Goal: Task Accomplishment & Management: Use online tool/utility

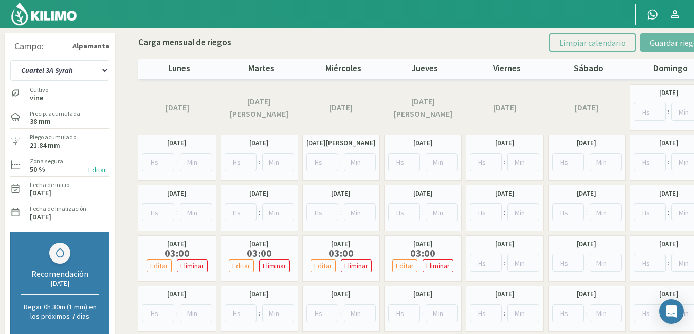
select select "6: Object"
click at [151, 312] on input "number" at bounding box center [158, 313] width 32 height 18
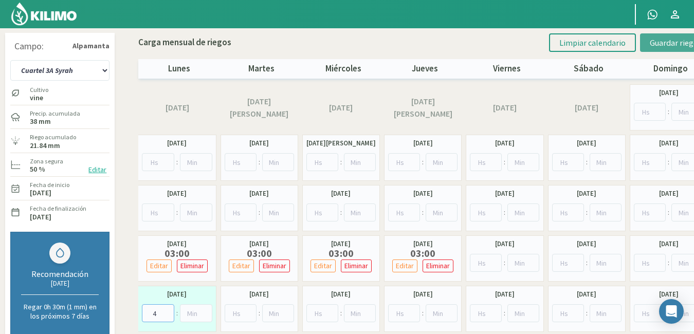
type input "4"
click at [676, 43] on span "Guardar riegos" at bounding box center [676, 43] width 52 height 10
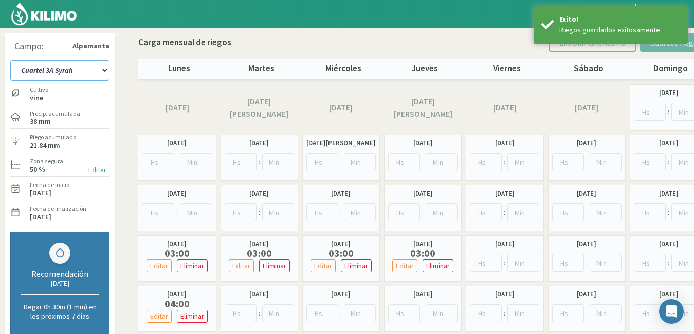
click at [103, 72] on select "Cuartel 1A Malbec Cuartel 1B Malbec Cuartel 1C Malbec Cuartel 2A Sauvignon blan…" at bounding box center [59, 70] width 99 height 21
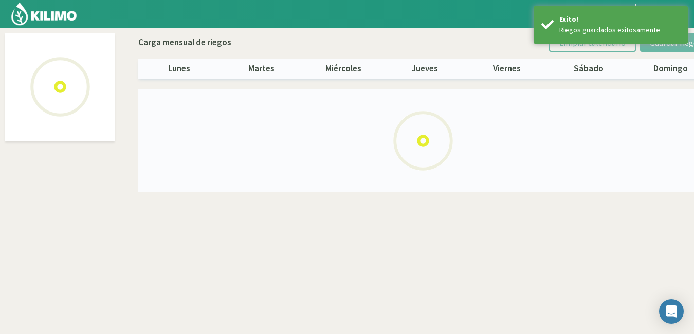
select select "7: Object"
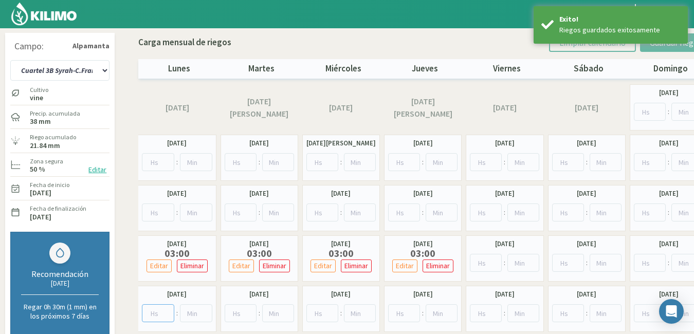
click at [159, 312] on input "number" at bounding box center [158, 313] width 32 height 18
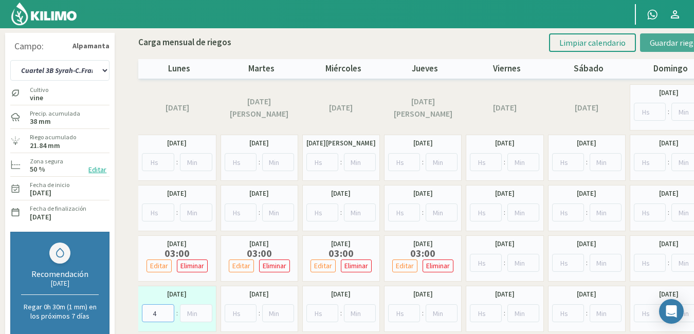
type input "4"
click at [667, 44] on span "Guardar riegos" at bounding box center [676, 43] width 52 height 10
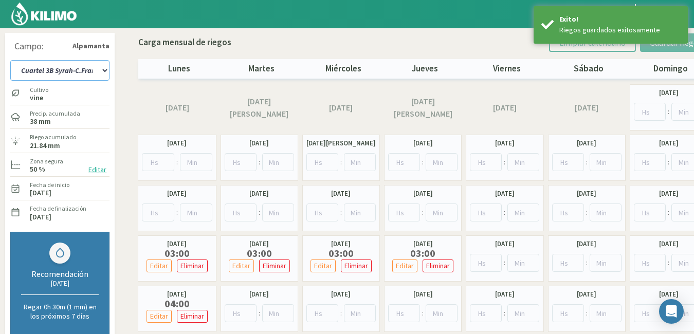
click at [105, 69] on select "Cuartel 1A Malbec Cuartel 1B Malbec Cuartel 1C Malbec Cuartel 2A Sauvignon blan…" at bounding box center [59, 70] width 99 height 21
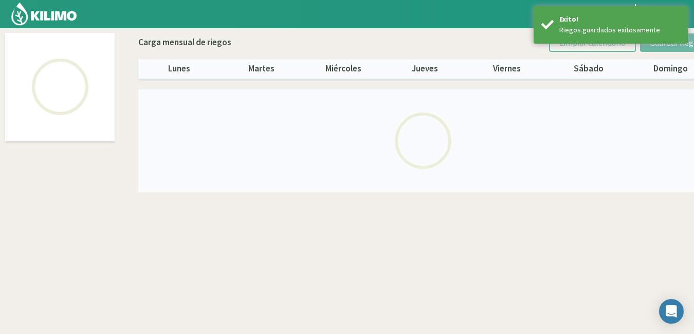
select select "8: Object"
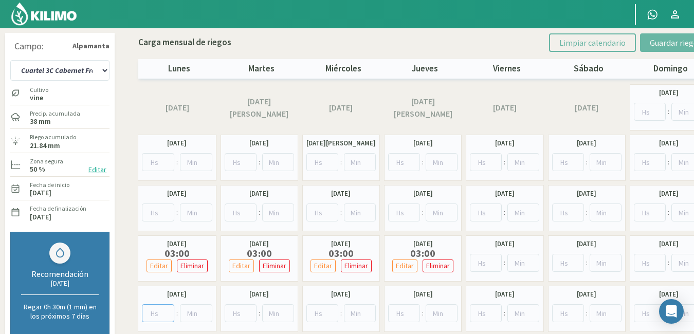
click at [156, 317] on input "number" at bounding box center [158, 313] width 32 height 18
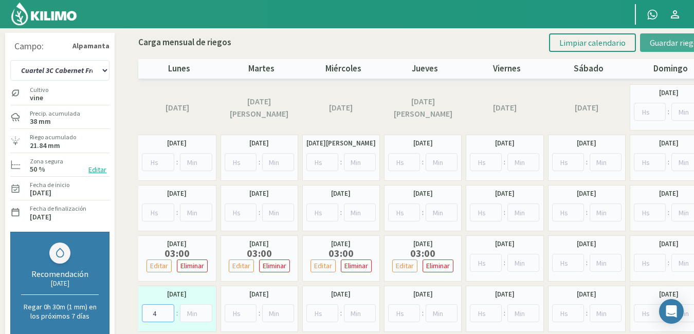
type input "4"
click at [654, 42] on span "Guardar riegos" at bounding box center [676, 43] width 52 height 10
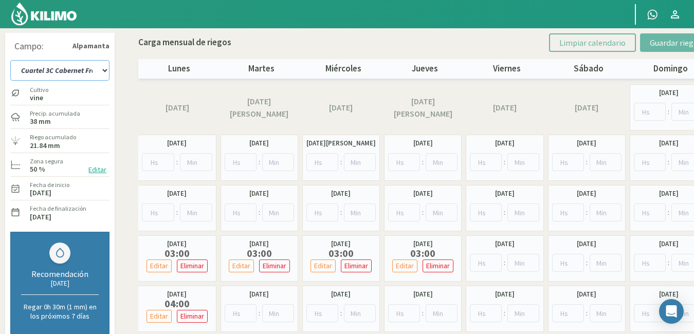
click at [101, 71] on select "Cuartel 1A Malbec Cuartel 1B Malbec Cuartel 1C Malbec Cuartel 2A Sauvignon blan…" at bounding box center [59, 70] width 99 height 21
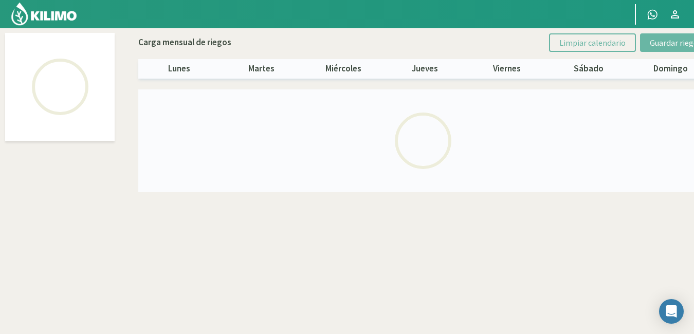
select select "9: Object"
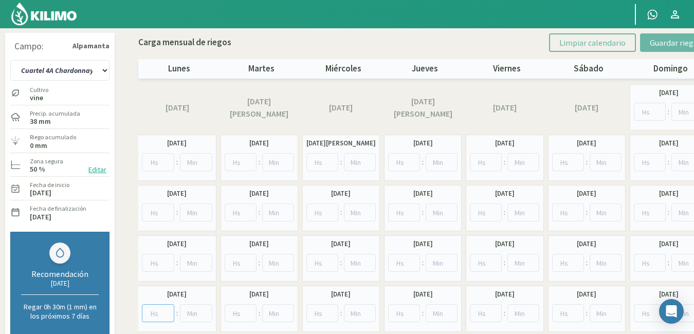
click at [152, 314] on input "number" at bounding box center [158, 313] width 32 height 18
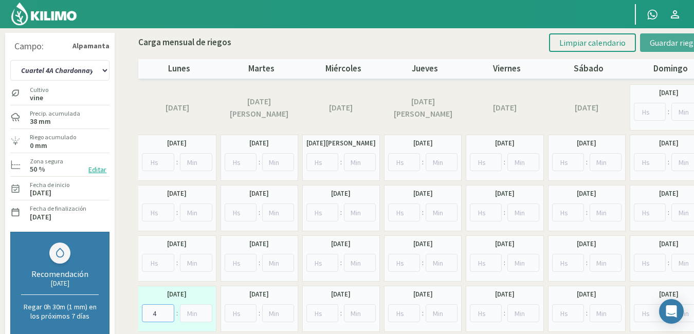
type input "4"
click at [658, 47] on span "Guardar riegos" at bounding box center [676, 43] width 52 height 10
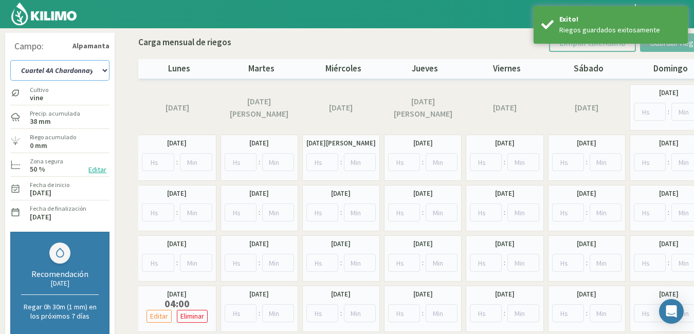
click at [100, 71] on select "Cuartel 1A Malbec Cuartel 1B Malbec Cuartel 1C Malbec Cuartel 2A Sauvignon blan…" at bounding box center [59, 70] width 99 height 21
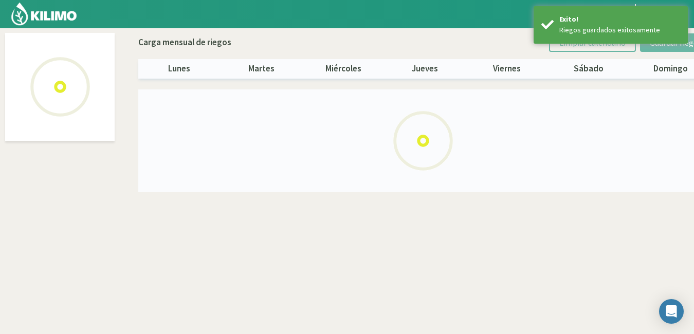
select select "10: Object"
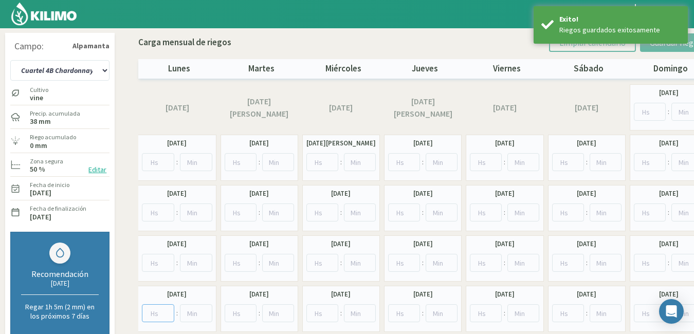
click at [156, 313] on input "number" at bounding box center [158, 313] width 32 height 18
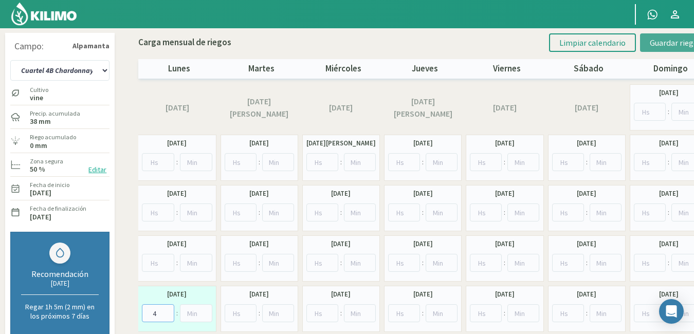
type input "4"
click at [666, 40] on span "Guardar riegos" at bounding box center [676, 43] width 52 height 10
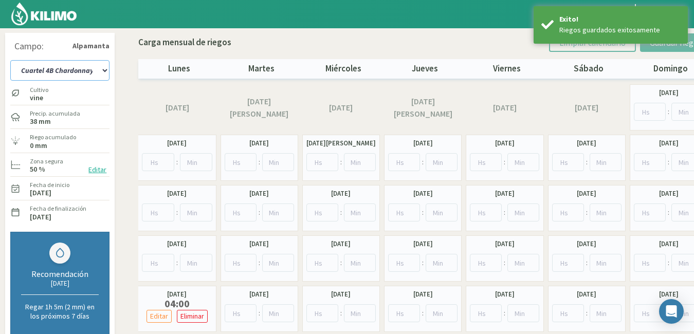
click at [104, 69] on select "Cuartel 1A Malbec Cuartel 1B Malbec Cuartel 1C Malbec Cuartel 2A Sauvignon blan…" at bounding box center [59, 70] width 99 height 21
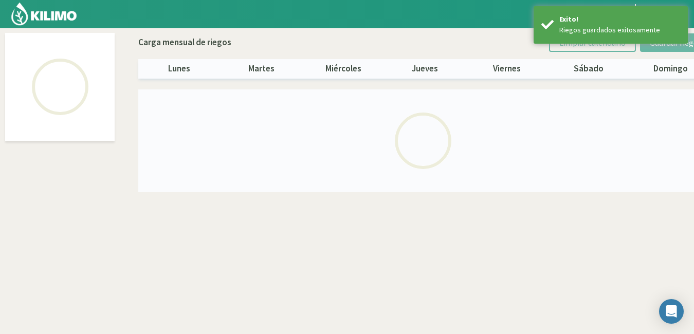
select select "11: Object"
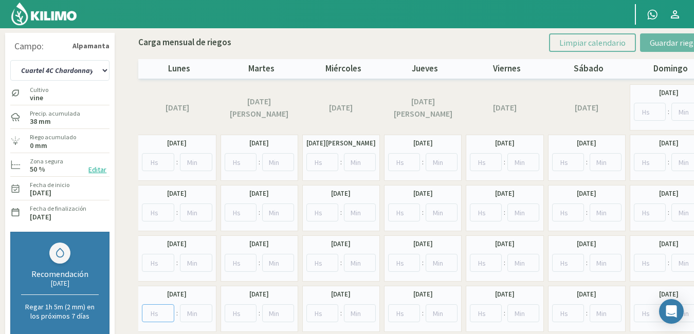
click at [157, 312] on input "number" at bounding box center [158, 313] width 32 height 18
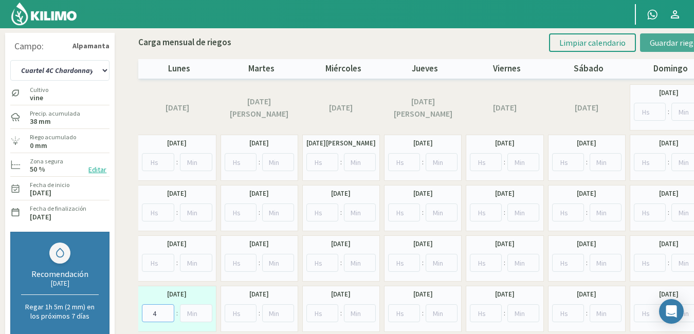
type input "4"
click at [676, 37] on button "Guardar riegos" at bounding box center [675, 42] width 71 height 19
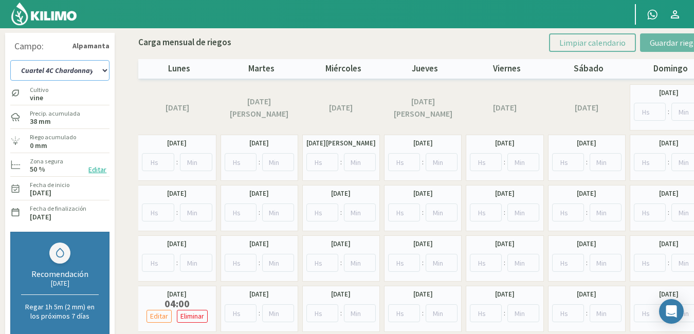
click at [102, 69] on select "Cuartel 1A Malbec Cuartel 1B Malbec Cuartel 1C Malbec Cuartel 2A Sauvignon blan…" at bounding box center [59, 70] width 99 height 21
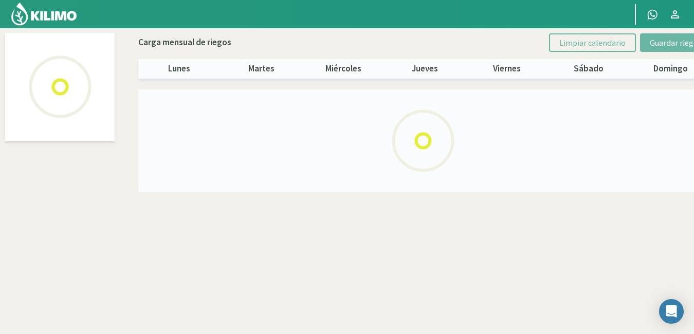
select select "15: Object"
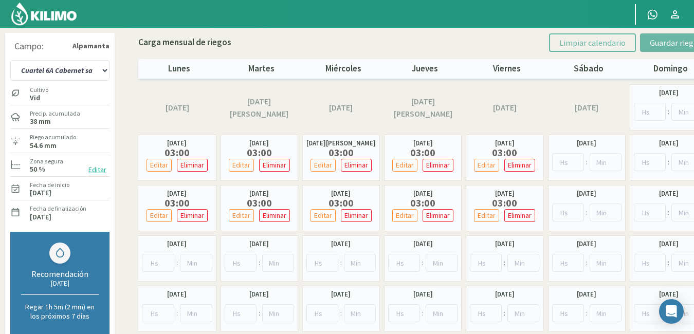
scroll to position [140, 0]
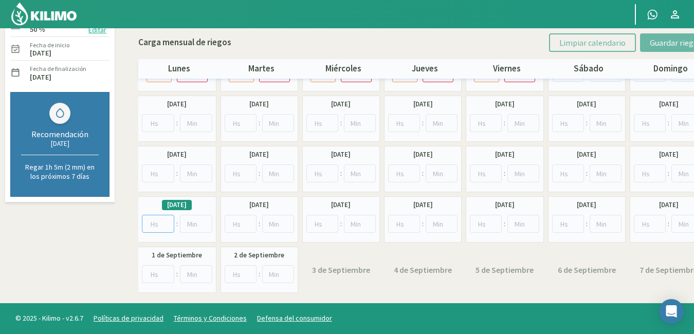
click at [159, 227] on input "number" at bounding box center [158, 224] width 32 height 18
type input "4"
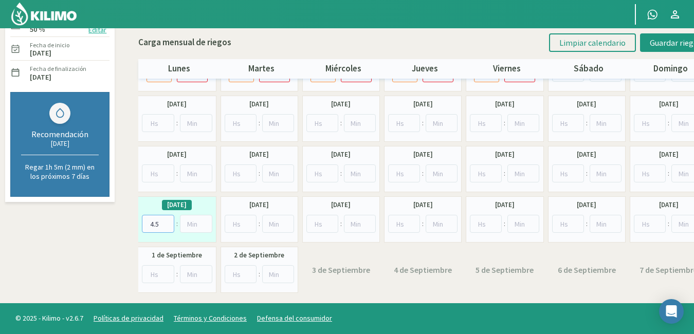
type input "4.5"
click at [485, 170] on input "number" at bounding box center [486, 174] width 32 height 18
type input "4"
click at [159, 226] on input "4.5" at bounding box center [158, 224] width 32 height 18
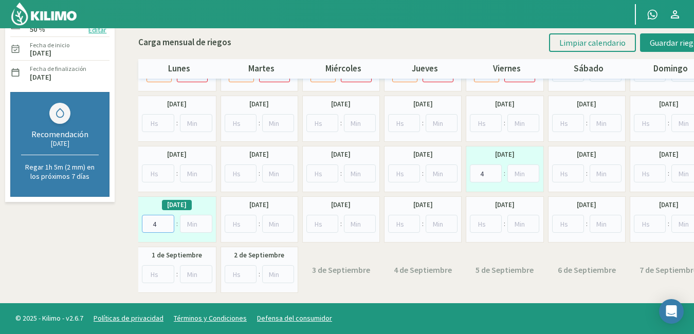
type input "4"
click at [405, 170] on input "number" at bounding box center [404, 174] width 32 height 18
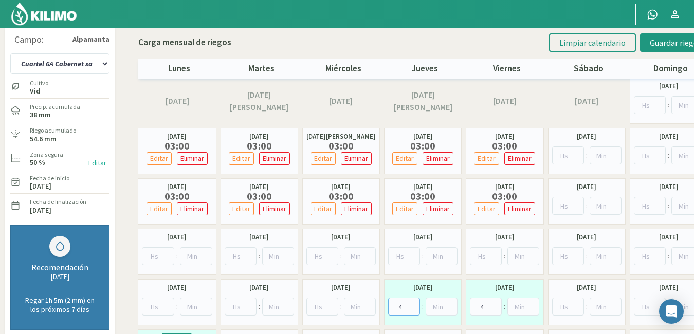
scroll to position [0, 0]
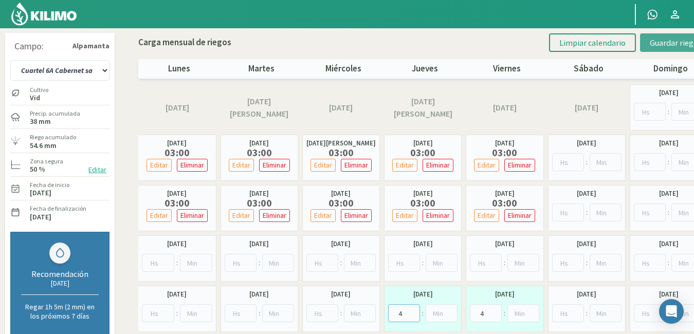
type input "4"
click at [667, 41] on span "Guardar riegos" at bounding box center [676, 43] width 52 height 10
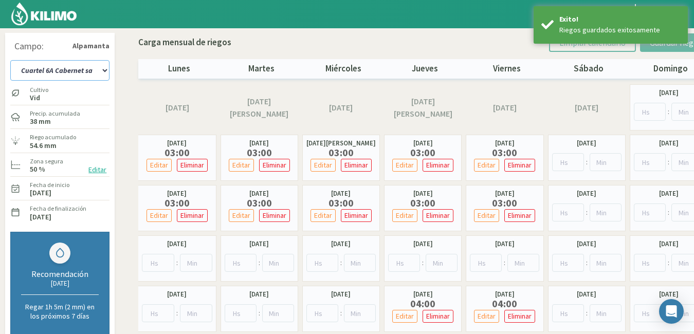
click at [108, 71] on select "Cuartel 1A Malbec Cuartel 1B Malbec Cuartel 1C Malbec Cuartel 2A Sauvignon blan…" at bounding box center [59, 70] width 99 height 21
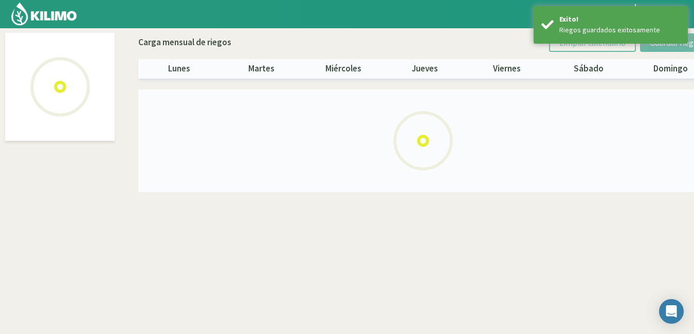
select select "16: Object"
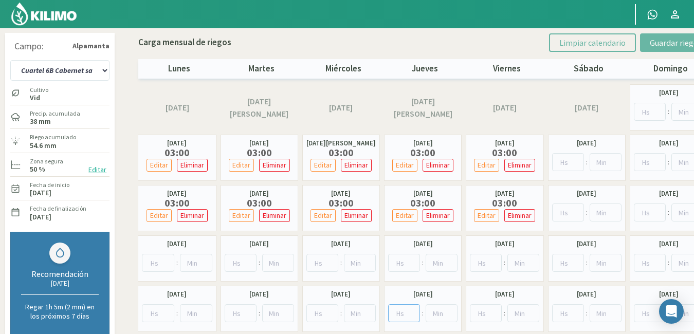
click at [397, 309] on input "number" at bounding box center [404, 313] width 32 height 18
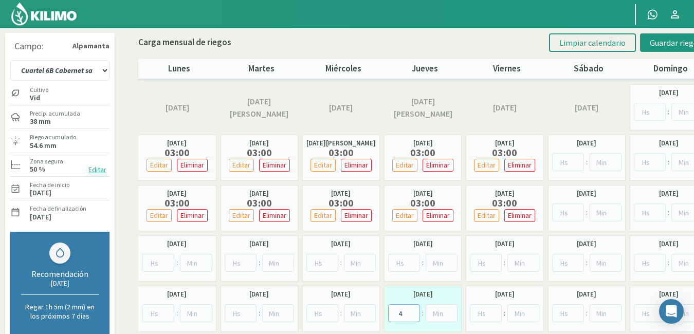
type input "4"
click at [480, 316] on input "4" at bounding box center [486, 313] width 32 height 18
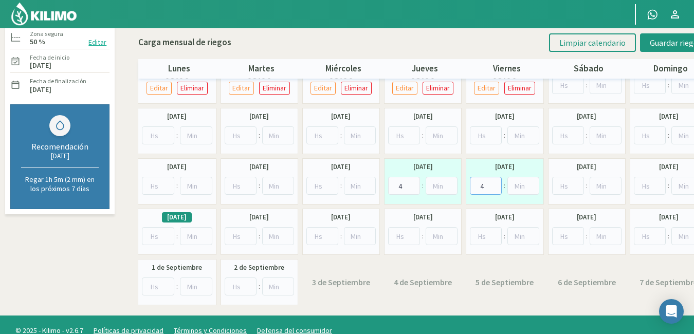
scroll to position [140, 0]
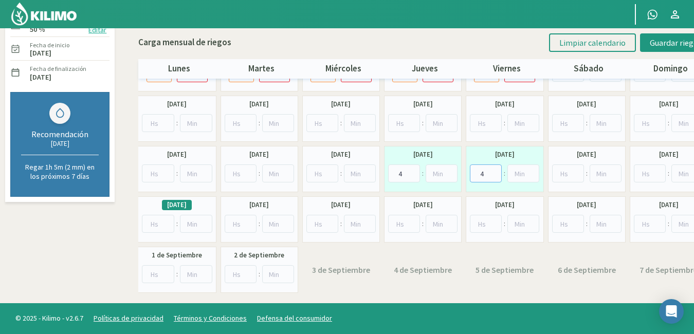
type input "4"
click at [155, 226] on input "number" at bounding box center [158, 224] width 32 height 18
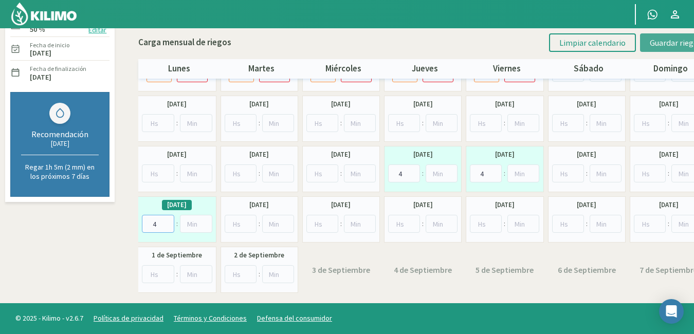
type input "4"
click at [676, 50] on button "Guardar riegos" at bounding box center [675, 42] width 71 height 19
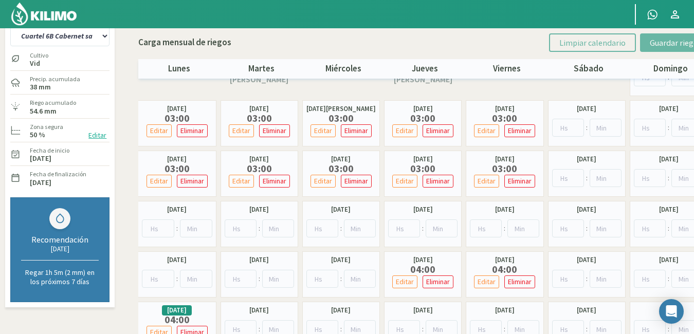
scroll to position [0, 0]
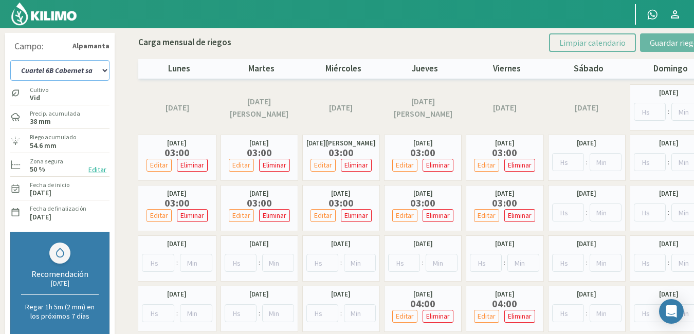
click at [104, 72] on select "Cuartel 1A Malbec Cuartel 1B Malbec Cuartel 1C Malbec Cuartel 2A Sauvignon blan…" at bounding box center [59, 70] width 99 height 21
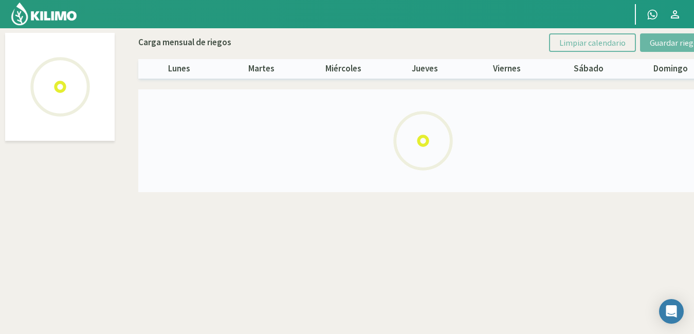
select select "17: Object"
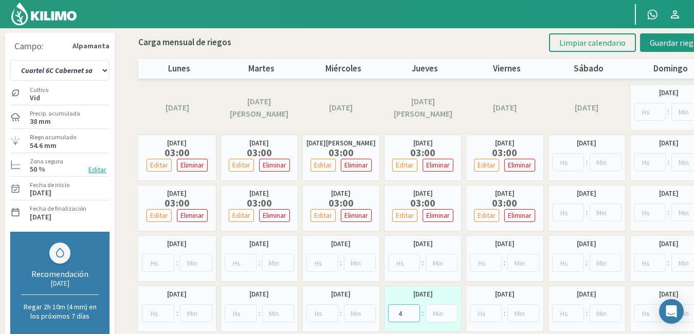
click at [396, 316] on input "4" at bounding box center [404, 313] width 32 height 18
type input "4"
click at [488, 314] on input "4" at bounding box center [486, 313] width 32 height 18
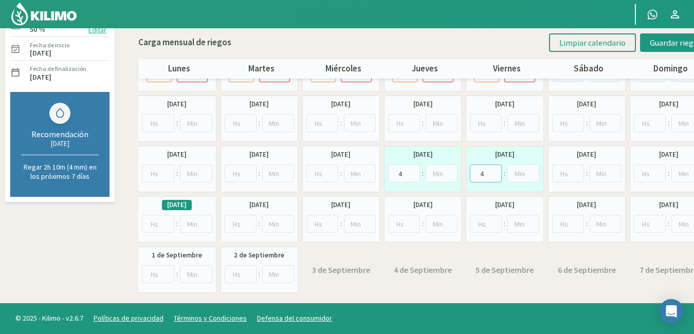
type input "4"
click at [153, 227] on input "4" at bounding box center [158, 224] width 32 height 18
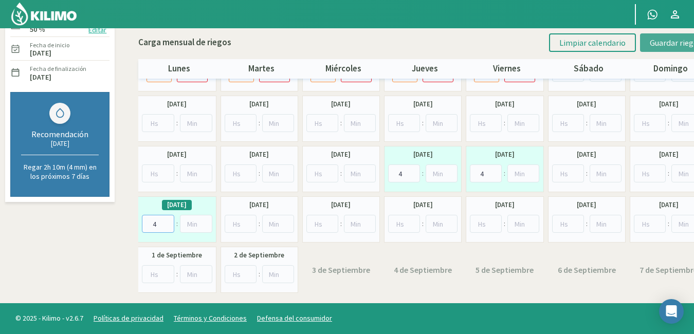
type input "4"
click at [663, 48] on button "Guardar riegos" at bounding box center [675, 42] width 71 height 19
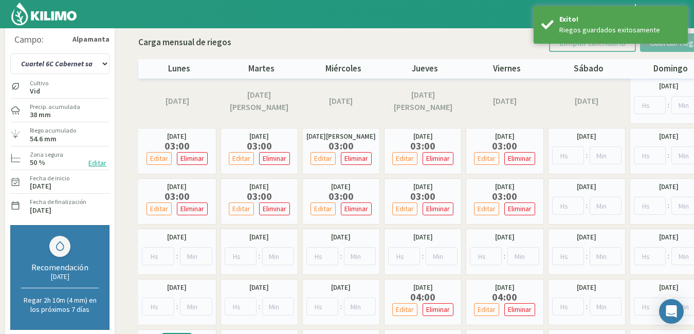
scroll to position [0, 0]
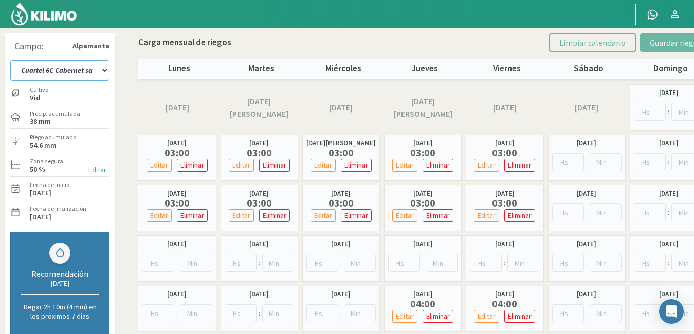
click at [103, 71] on select "Cuartel 1A Malbec Cuartel 1B Malbec Cuartel 1C Malbec Cuartel 2A Sauvignon blan…" at bounding box center [59, 70] width 99 height 21
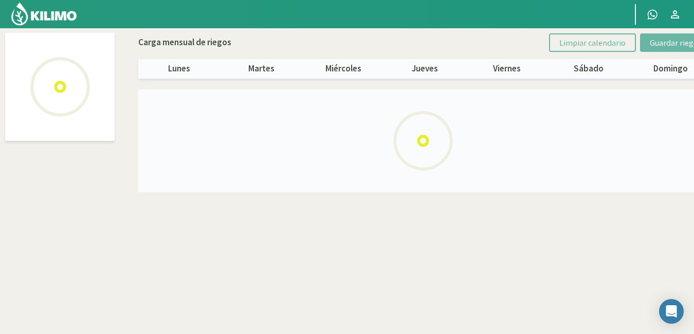
select select "12: Object"
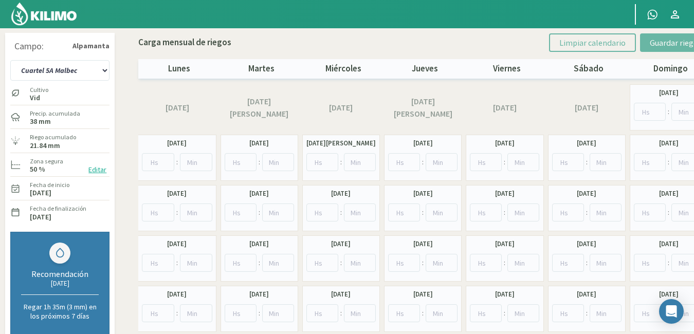
scroll to position [140, 0]
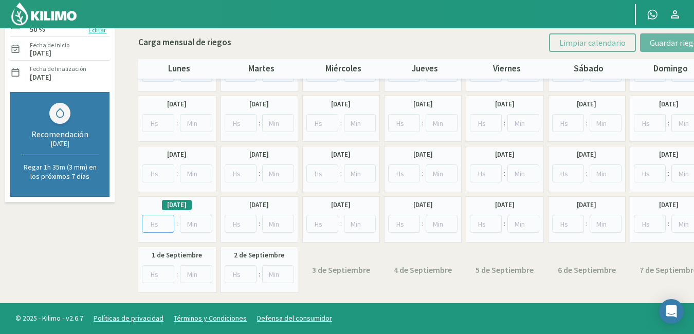
click at [151, 226] on input "number" at bounding box center [158, 224] width 32 height 18
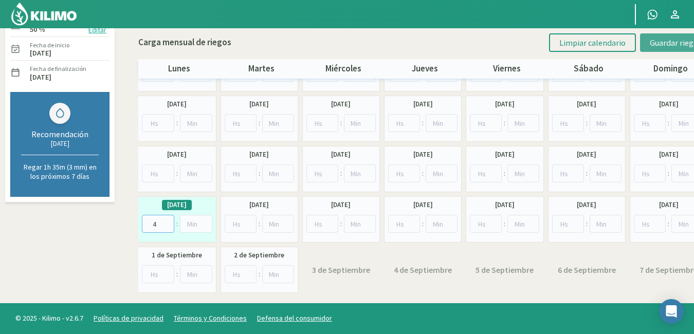
type input "4"
click at [658, 39] on span "Guardar riegos" at bounding box center [676, 43] width 52 height 10
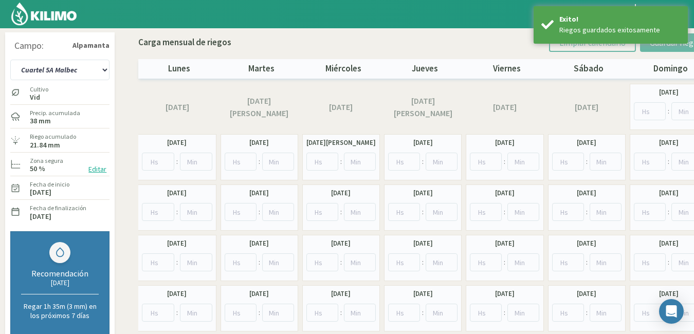
scroll to position [0, 0]
click at [101, 66] on select "Cuartel 1A Malbec Cuartel 1B Malbec Cuartel 1C Malbec Cuartel 2A Sauvignon blan…" at bounding box center [59, 70] width 99 height 21
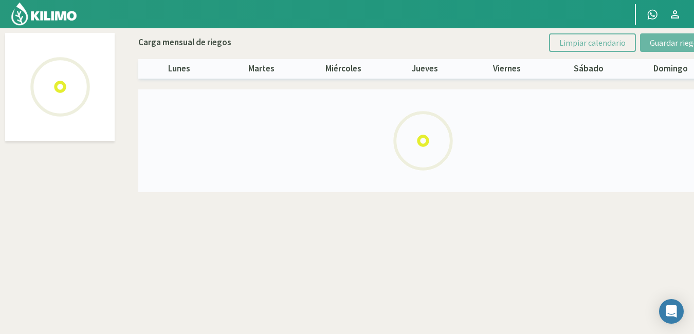
select select "13: Object"
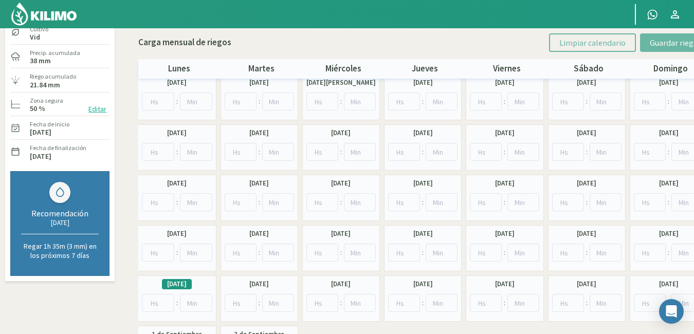
scroll to position [62, 0]
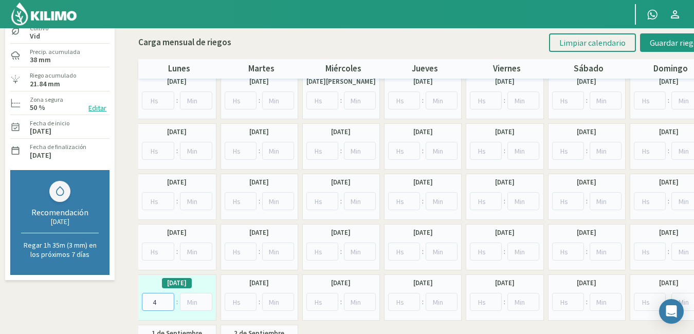
click at [159, 302] on input "4" at bounding box center [158, 302] width 32 height 18
type input "4"
click at [666, 41] on span "Guardar riegos" at bounding box center [676, 43] width 52 height 10
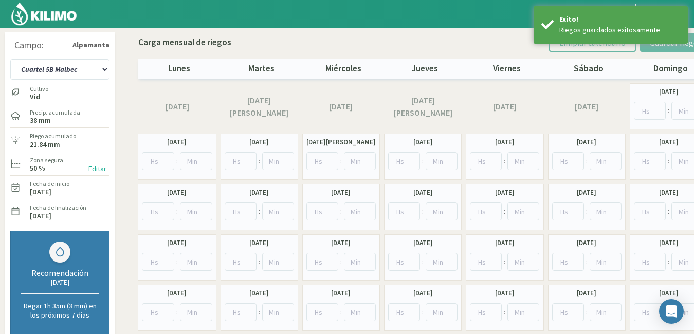
scroll to position [0, 0]
click at [103, 73] on select "Cuartel 1A Malbec Cuartel 1B Malbec Cuartel 1C Malbec Cuartel 2A Sauvignon blan…" at bounding box center [59, 70] width 99 height 21
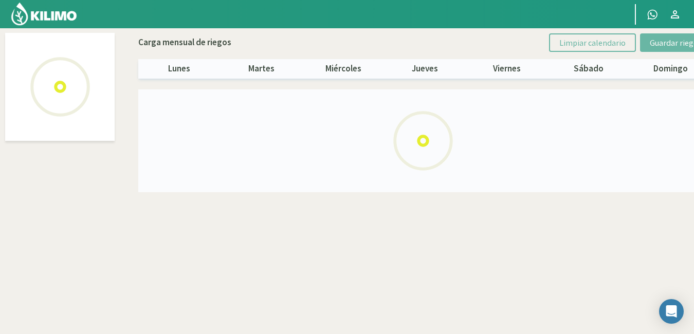
select select "14: Object"
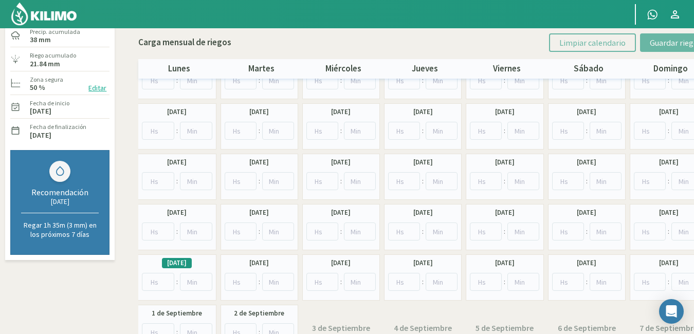
scroll to position [82, 0]
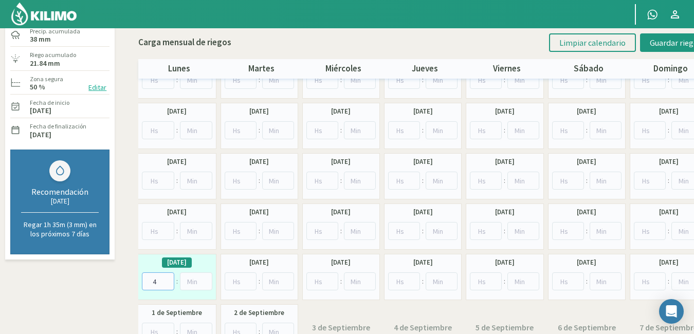
click at [157, 281] on input "4" at bounding box center [158, 282] width 32 height 18
type input "4"
click at [659, 44] on span "Guardar riegos" at bounding box center [676, 43] width 52 height 10
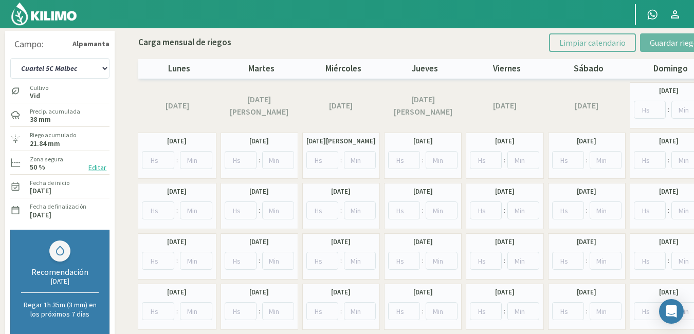
scroll to position [0, 0]
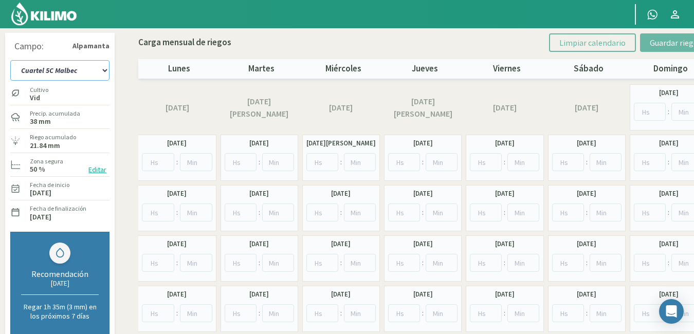
click at [102, 73] on select "Cuartel 1A Malbec Cuartel 1B Malbec Cuartel 1C Malbec Cuartel 2A Sauvignon blan…" at bounding box center [59, 70] width 99 height 21
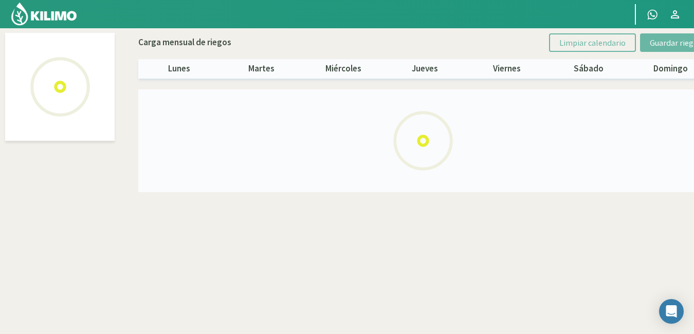
select select "18: Object"
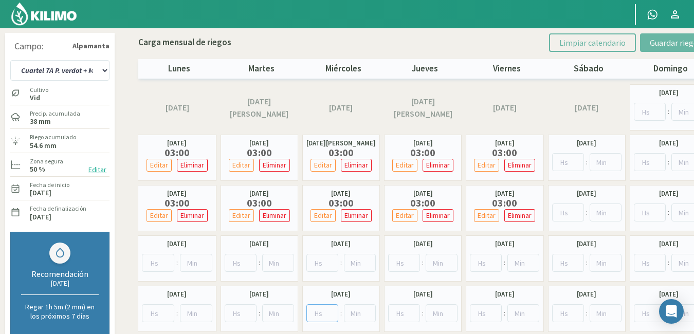
click at [321, 313] on input "number" at bounding box center [323, 313] width 32 height 18
type input "4"
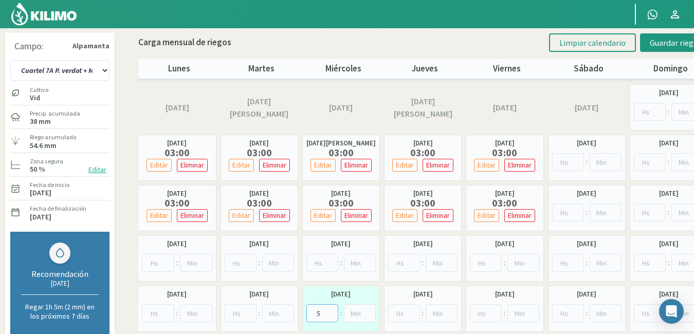
type input "5"
click at [403, 316] on input "number" at bounding box center [404, 313] width 32 height 18
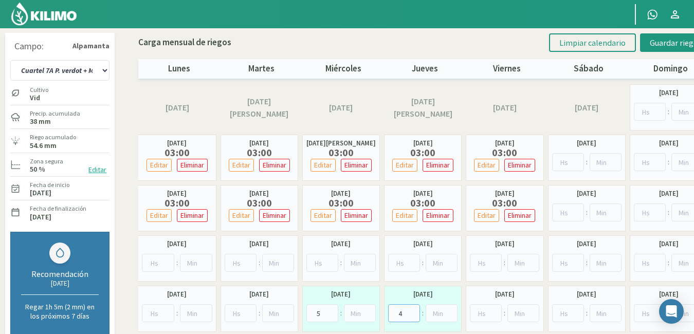
type input "4"
click at [479, 317] on input "4" at bounding box center [486, 313] width 32 height 18
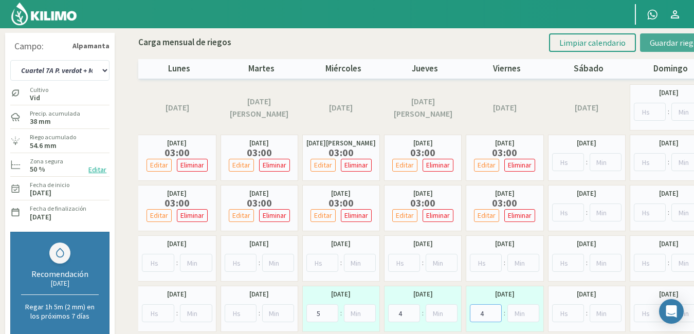
type input "4"
click at [668, 50] on button "Guardar riegos" at bounding box center [675, 42] width 71 height 19
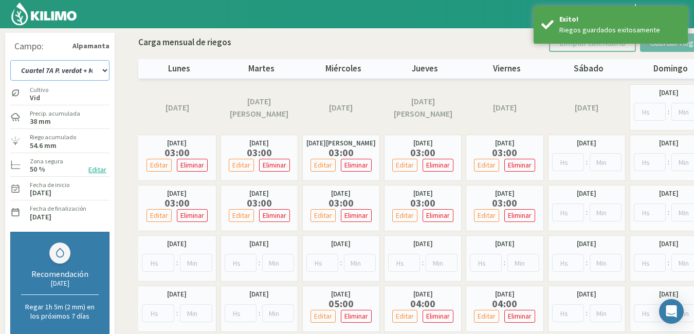
click at [106, 73] on select "Cuartel 1A Malbec Cuartel 1B Malbec Cuartel 1C Malbec Cuartel 2A Sauvignon blan…" at bounding box center [59, 70] width 99 height 21
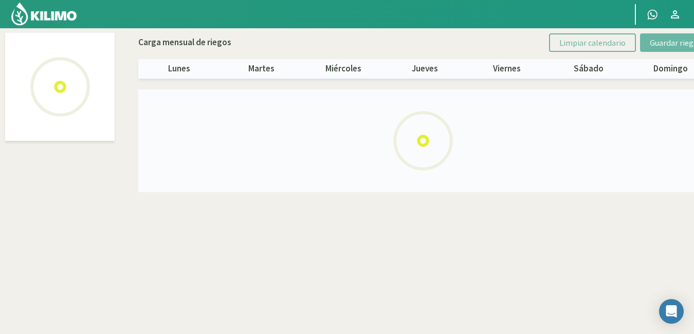
select select "19: Object"
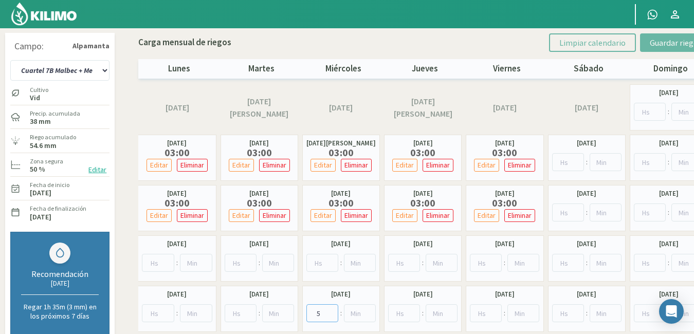
click at [325, 315] on input "5" at bounding box center [323, 313] width 32 height 18
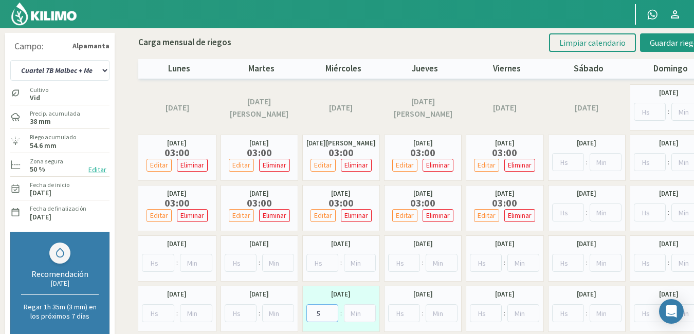
type input "5"
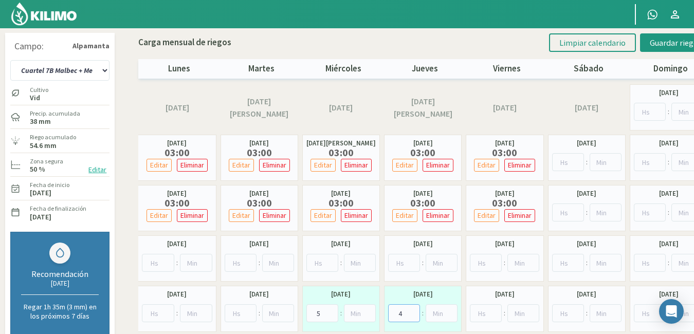
click at [403, 315] on input "4" at bounding box center [404, 313] width 32 height 18
type input "4"
click at [483, 317] on input "4" at bounding box center [486, 313] width 32 height 18
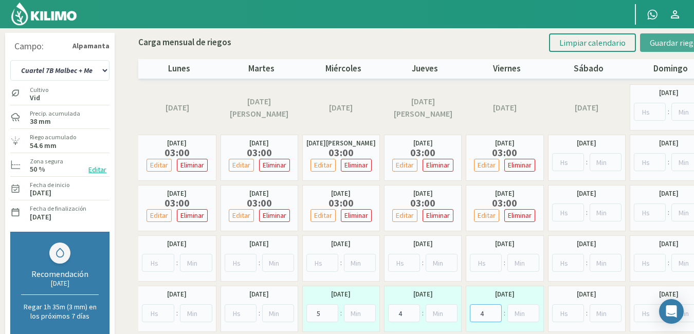
type input "4"
click at [664, 48] on button "Guardar riegos" at bounding box center [675, 42] width 71 height 19
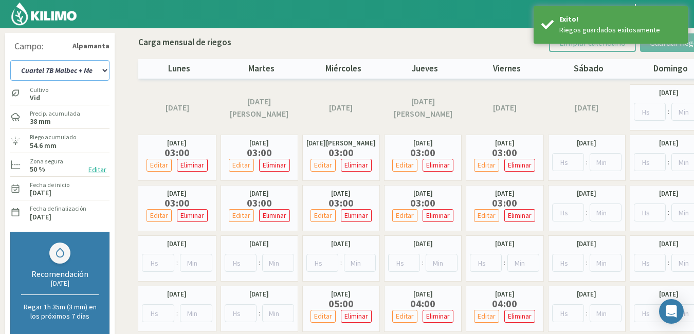
click at [106, 74] on select "Cuartel 1A Malbec Cuartel 1B Malbec Cuartel 1C Malbec Cuartel 2A Sauvignon blan…" at bounding box center [59, 70] width 99 height 21
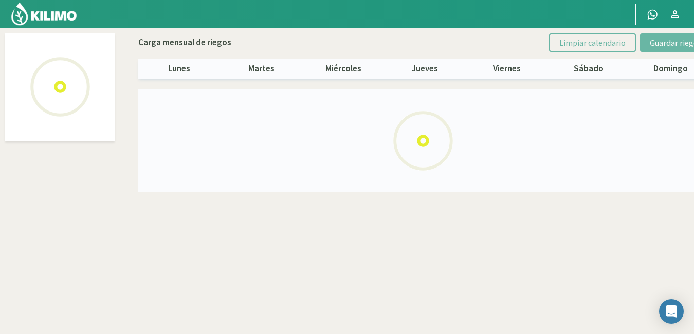
select select "20: Object"
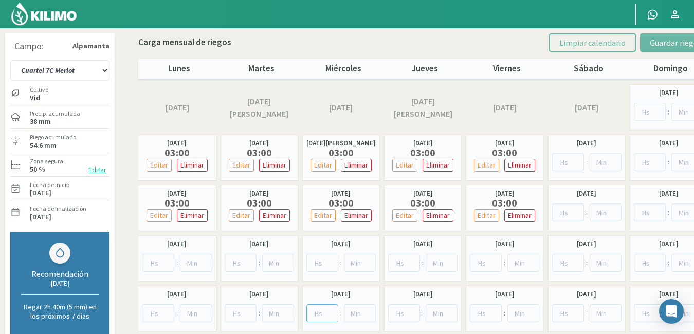
click at [318, 311] on input "number" at bounding box center [323, 313] width 32 height 18
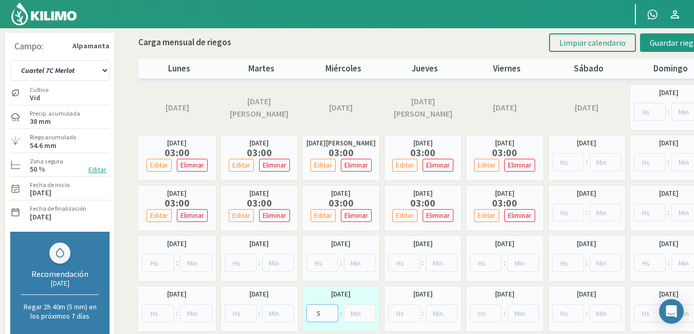
type input "5"
click at [401, 315] on input "number" at bounding box center [404, 313] width 32 height 18
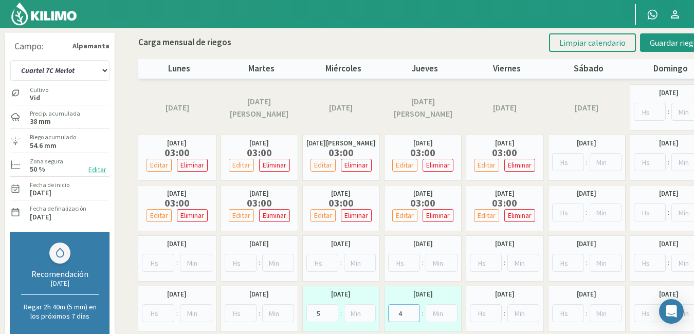
type input "4"
click at [486, 316] on input "4" at bounding box center [486, 313] width 32 height 18
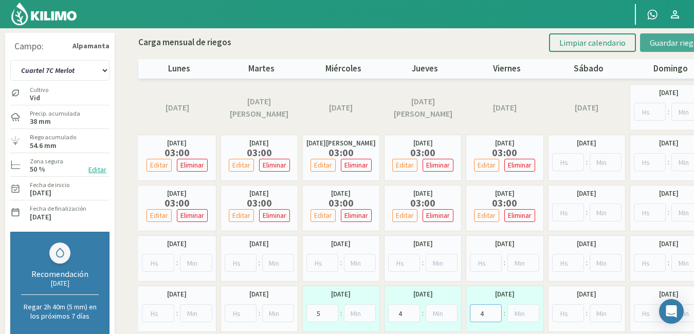
type input "4"
click at [659, 42] on span "Guardar riegos" at bounding box center [676, 43] width 52 height 10
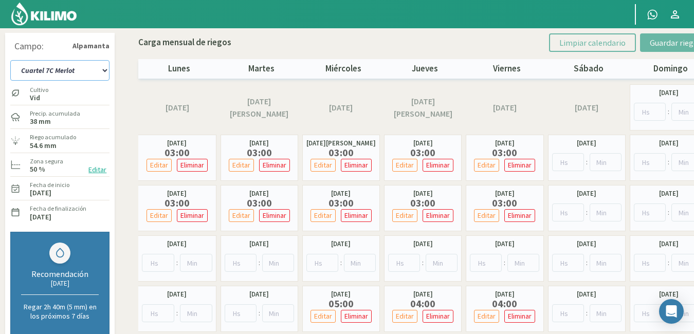
click at [102, 74] on select "Cuartel 1A Malbec Cuartel 1B Malbec Cuartel 1C Malbec Cuartel 2A Sauvignon blan…" at bounding box center [59, 70] width 99 height 21
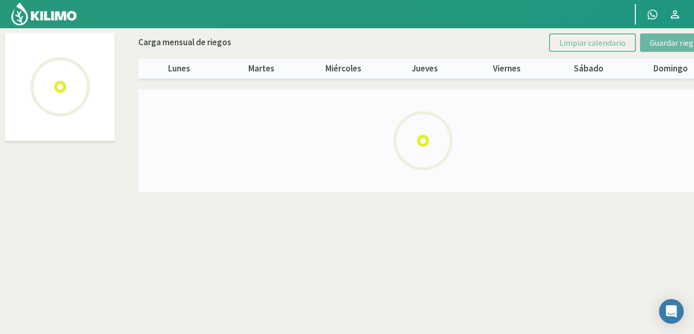
select select "21: Object"
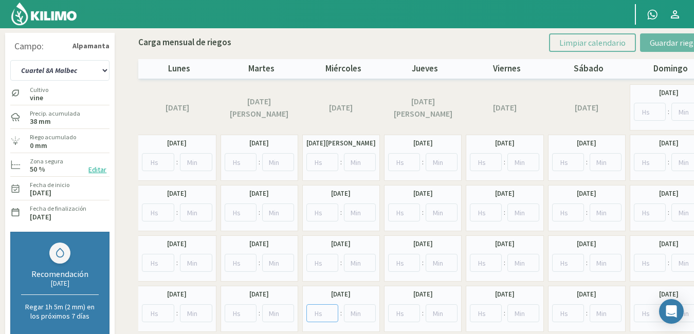
click at [317, 314] on input "number" at bounding box center [323, 313] width 32 height 18
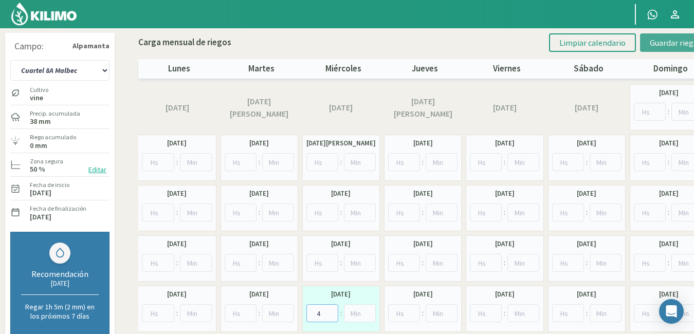
type input "4"
click at [666, 44] on span "Guardar riegos" at bounding box center [676, 43] width 52 height 10
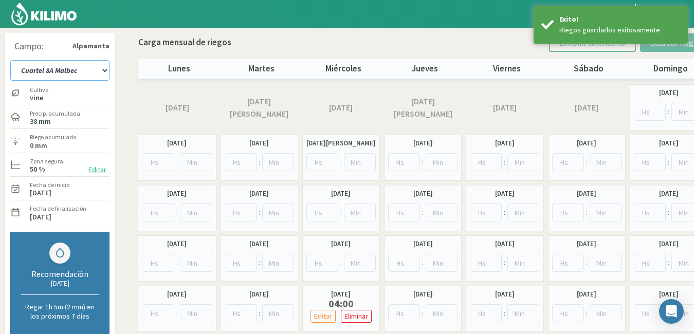
click at [104, 69] on select "Cuartel 1A Malbec Cuartel 1B Malbec Cuartel 1C Malbec Cuartel 2A Sauvignon blan…" at bounding box center [59, 70] width 99 height 21
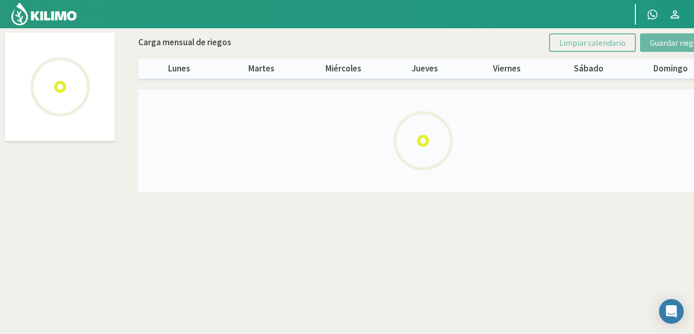
select select "22: Object"
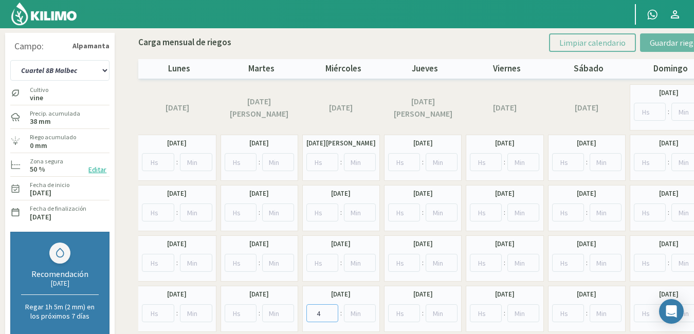
click at [316, 310] on input "4" at bounding box center [323, 313] width 32 height 18
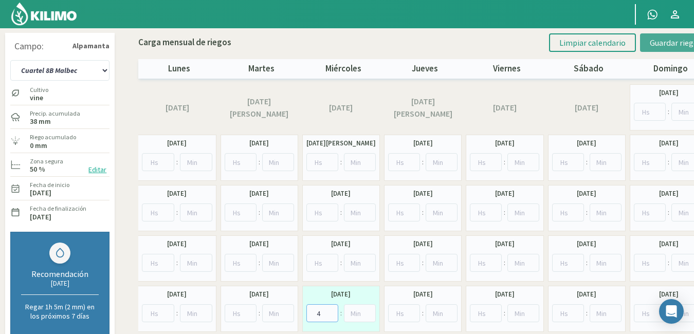
type input "4"
click at [674, 37] on button "Guardar riegos" at bounding box center [675, 42] width 71 height 19
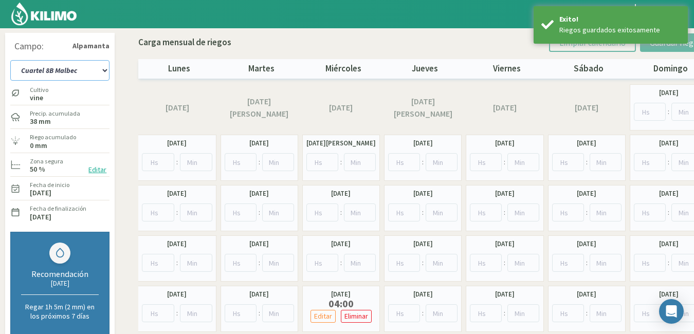
click at [104, 70] on select "Cuartel 1A Malbec Cuartel 1B Malbec Cuartel 1C Malbec Cuartel 2A Sauvignon blan…" at bounding box center [59, 70] width 99 height 21
click at [10, 60] on select "Cuartel 1A Malbec Cuartel 1B Malbec Cuartel 1C Malbec Cuartel 2A Sauvignon blan…" at bounding box center [59, 70] width 99 height 21
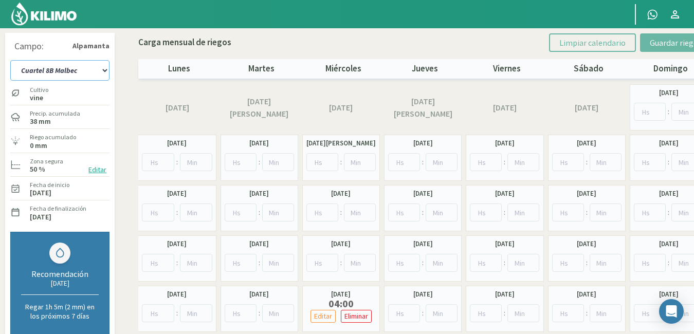
click at [100, 73] on select "Cuartel 1A Malbec Cuartel 1B Malbec Cuartel 1C Malbec Cuartel 2A Sauvignon blan…" at bounding box center [59, 70] width 99 height 21
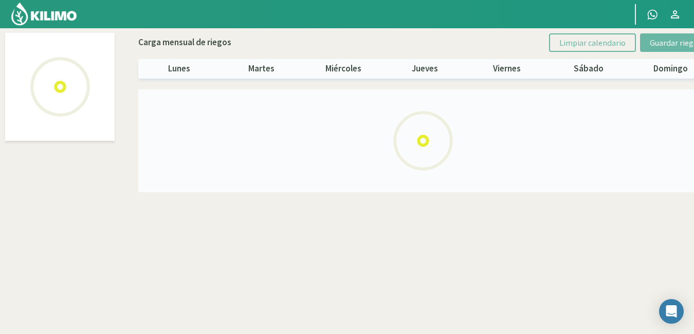
select select "23: Object"
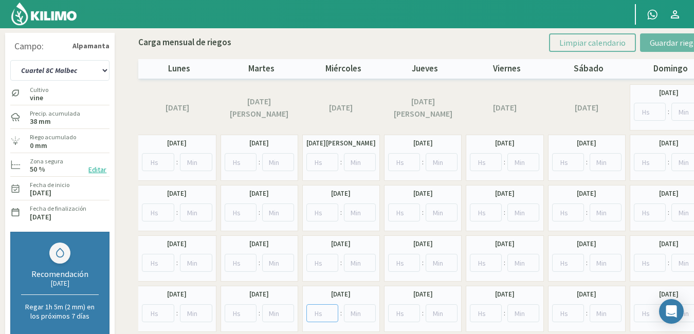
click at [322, 318] on input "number" at bounding box center [323, 313] width 32 height 18
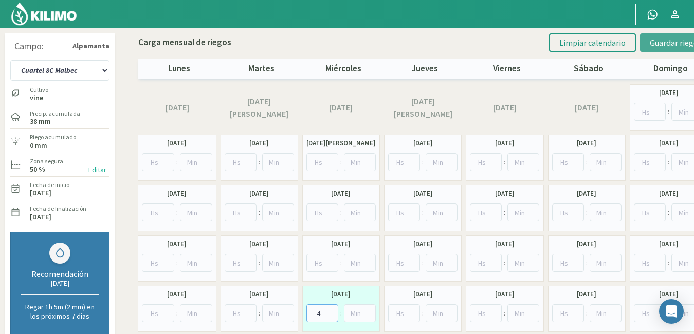
type input "4"
click at [656, 44] on span "Guardar riegos" at bounding box center [676, 43] width 52 height 10
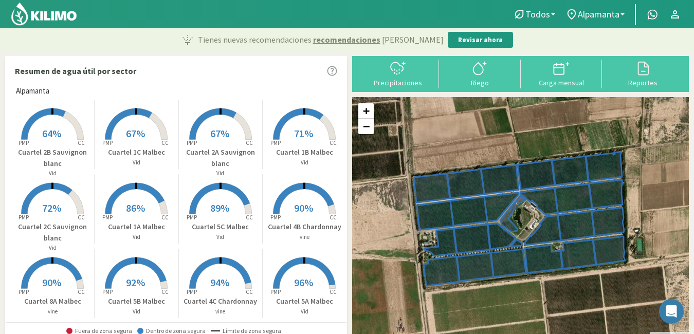
click at [344, 327] on div "Fuera de [PERSON_NAME] Dentro de [PERSON_NAME] [GEOGRAPHIC_DATA] de [PERSON_NAM…" at bounding box center [176, 330] width 341 height 17
